Goal: Check status

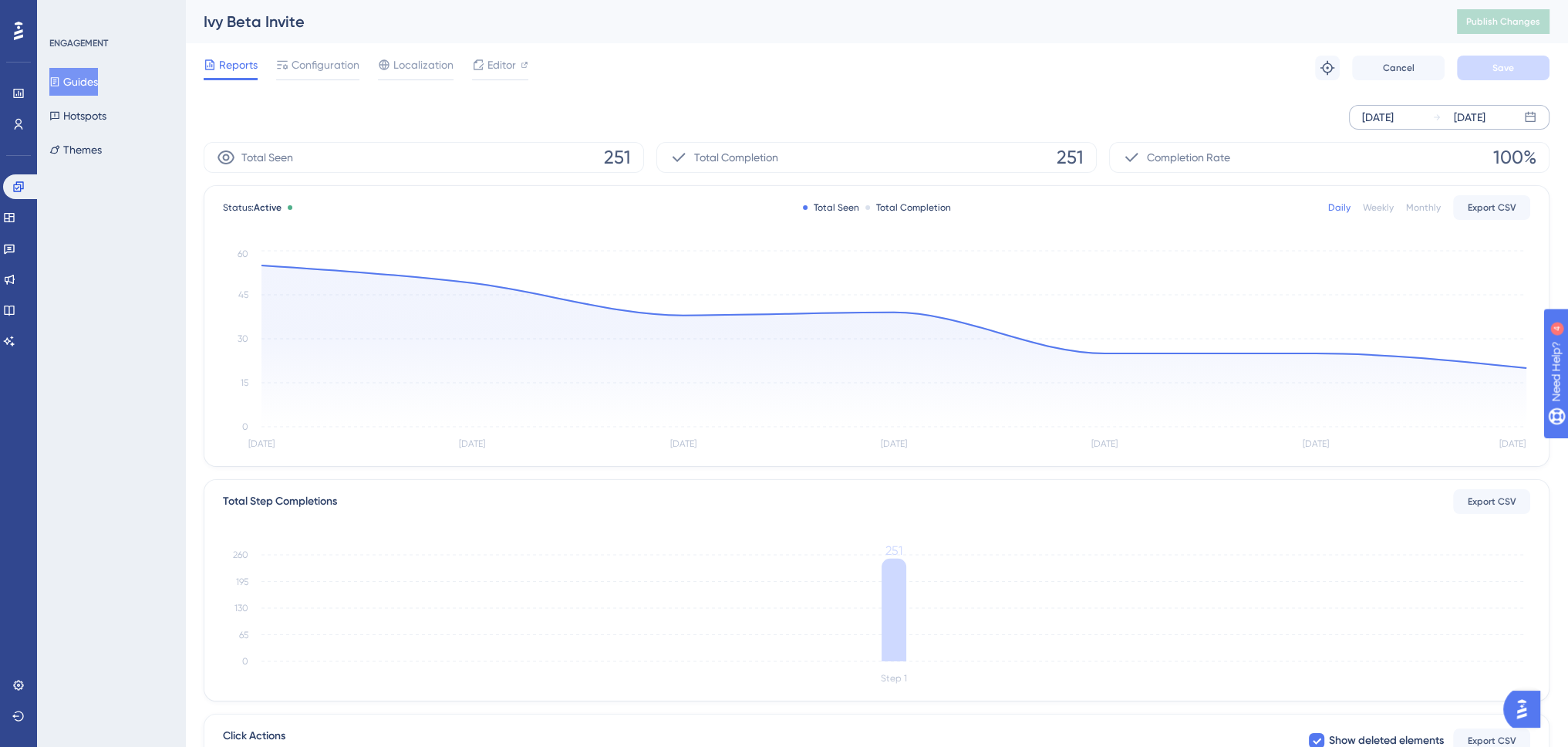
click at [1390, 117] on div "[DATE]" at bounding box center [1378, 117] width 32 height 18
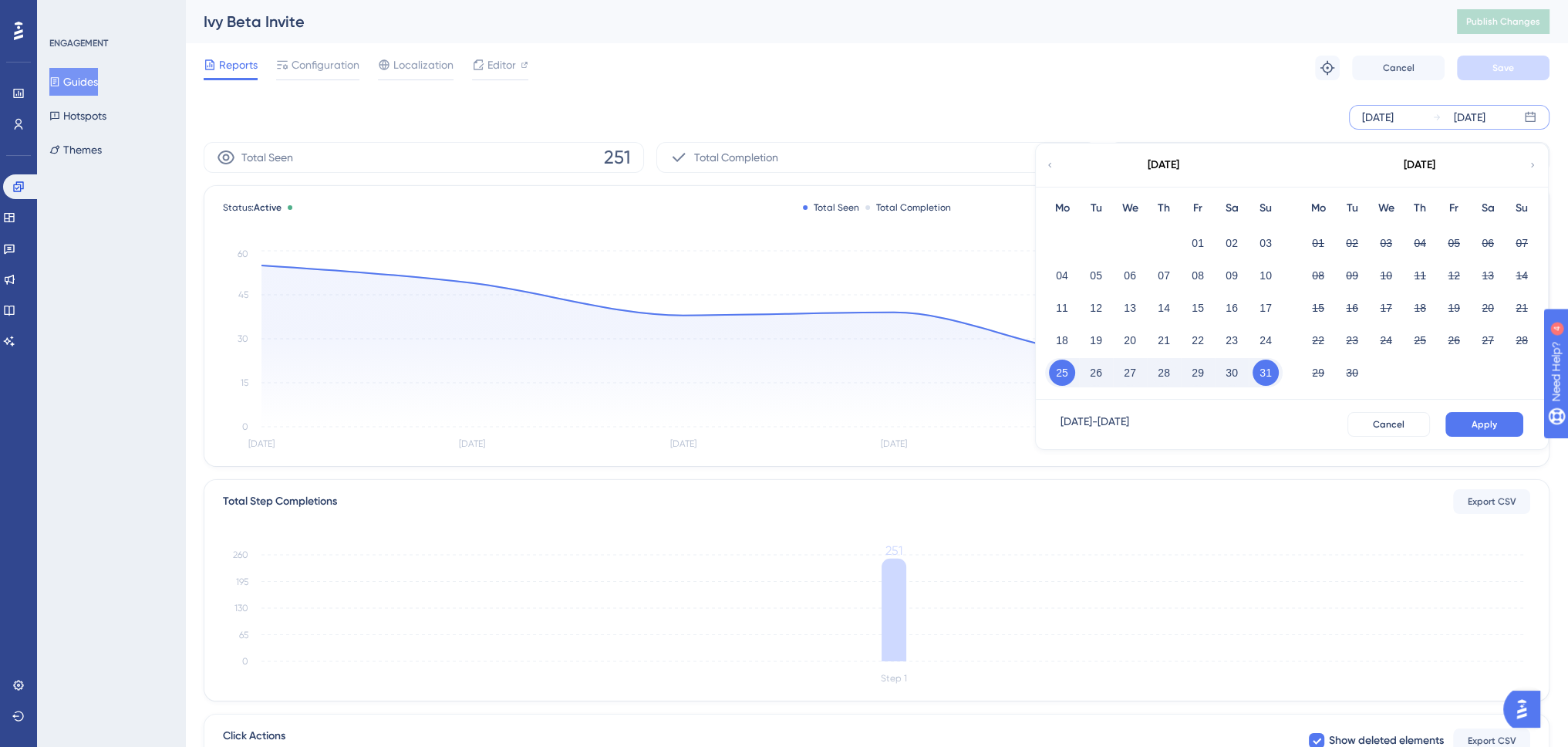
click at [1047, 165] on icon at bounding box center [1050, 164] width 10 height 13
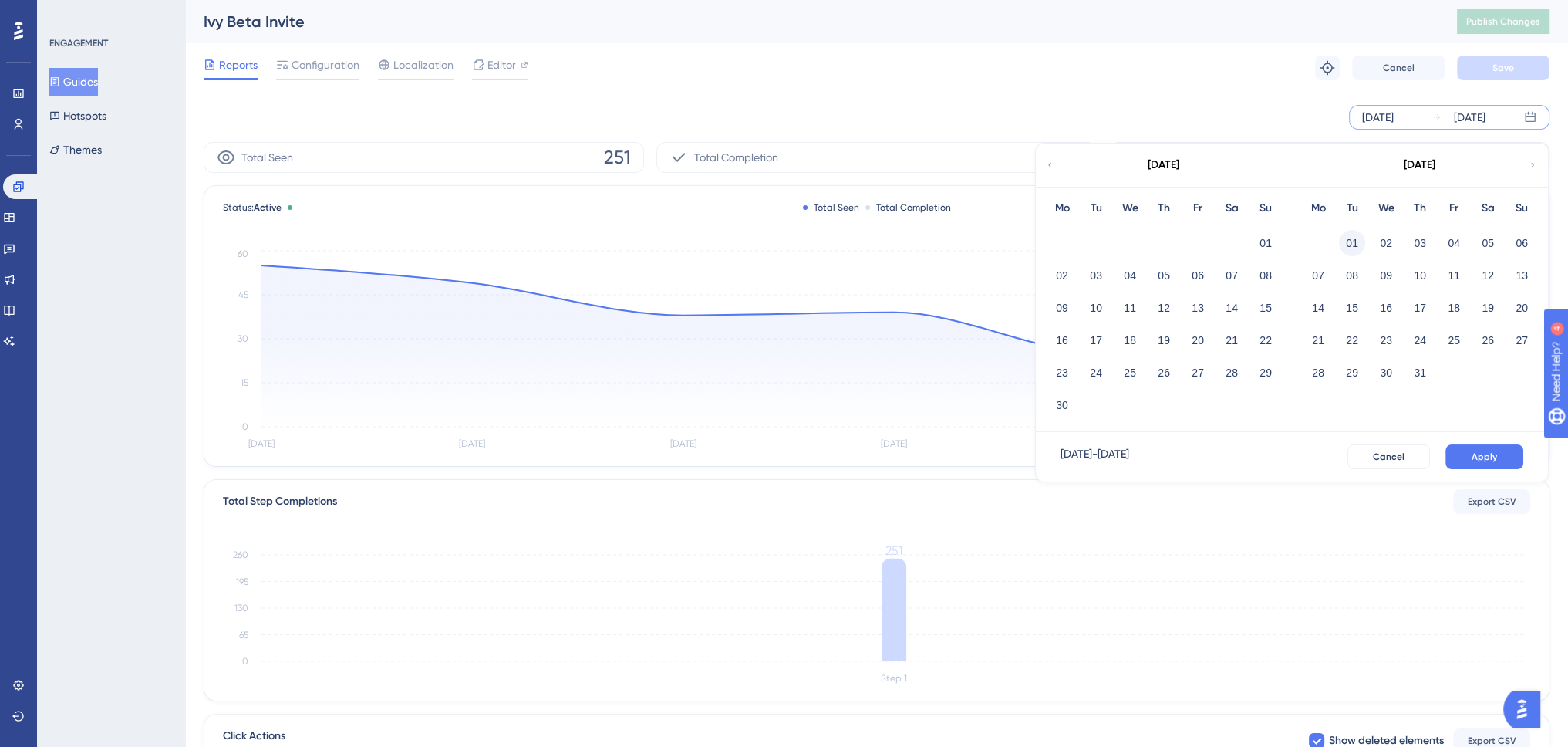
click at [1358, 241] on button "01" at bounding box center [1352, 243] width 26 height 26
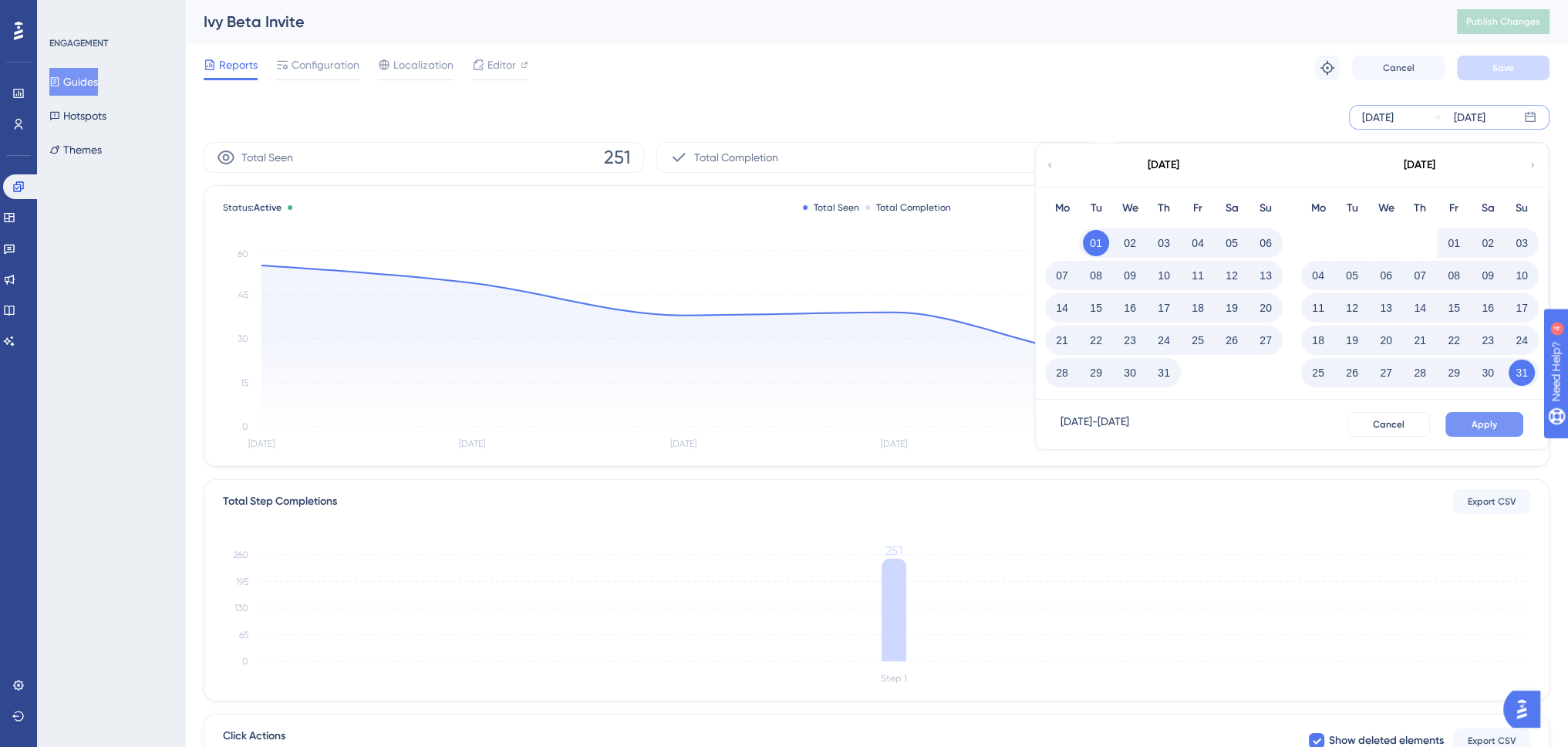
click at [1502, 425] on button "Apply" at bounding box center [1485, 424] width 78 height 25
